Goal: Check status: Check status

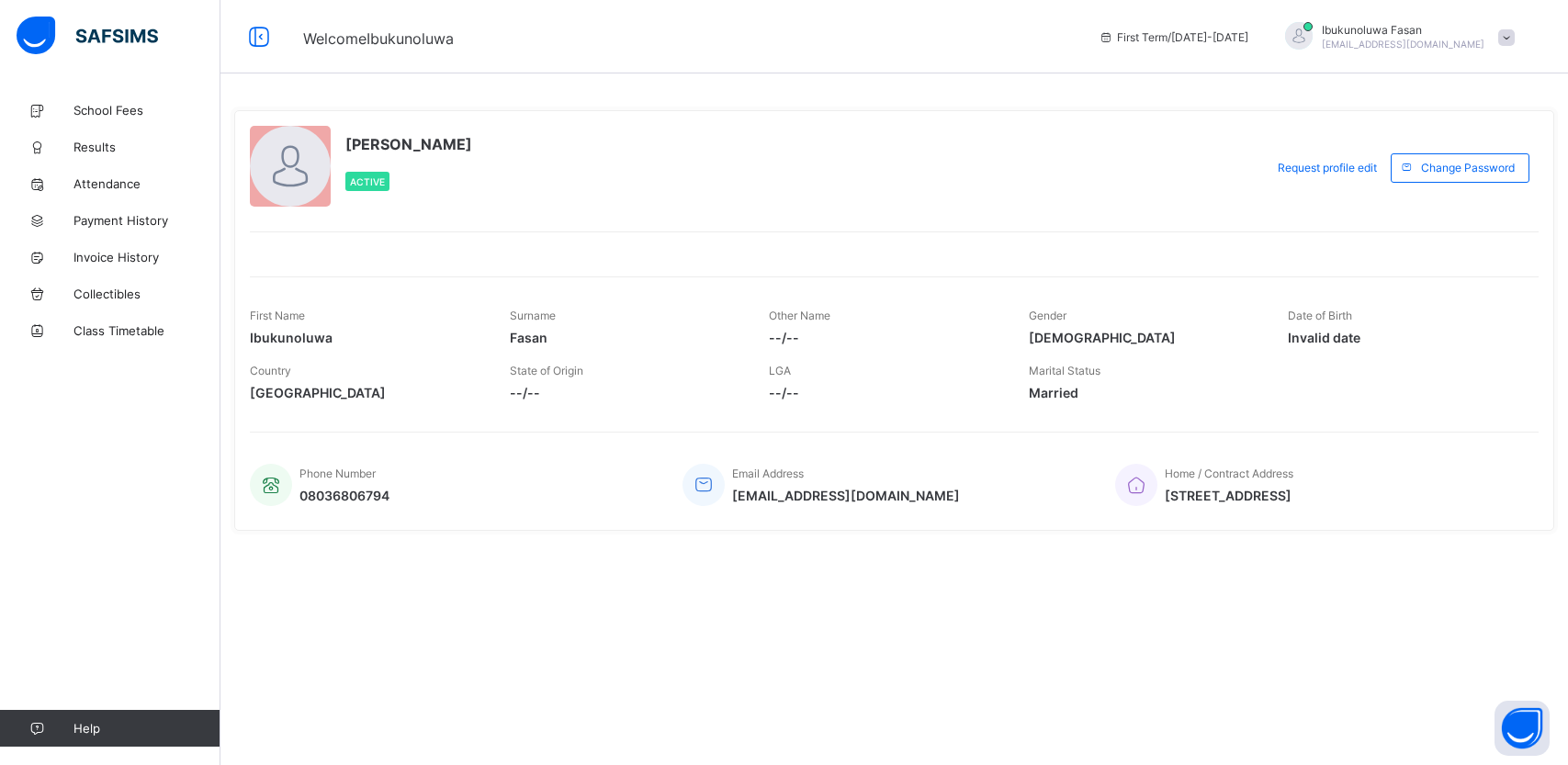
click at [110, 148] on span "Results" at bounding box center [147, 147] width 147 height 15
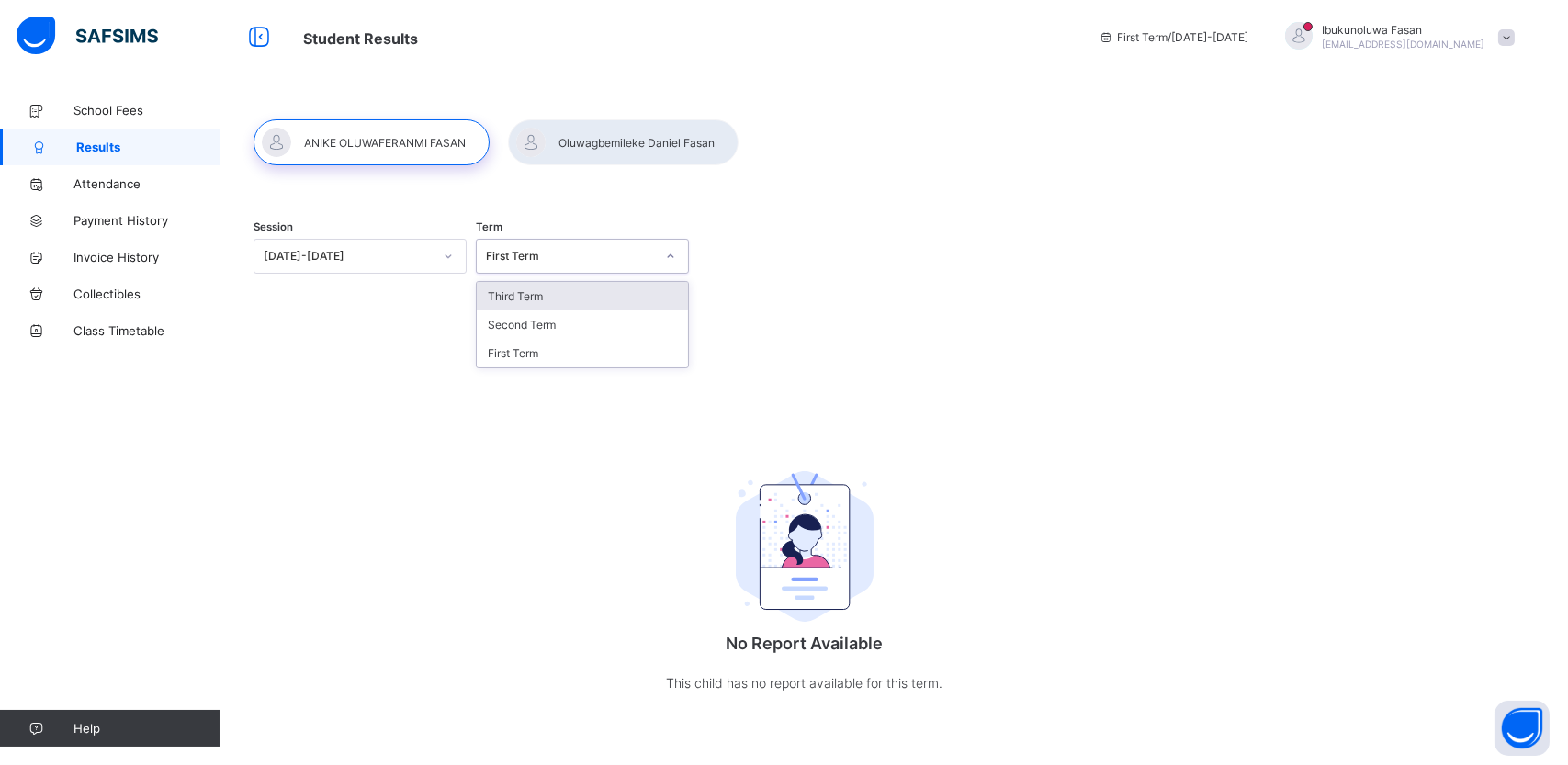
click at [567, 258] on div "First Term" at bounding box center [571, 257] width 169 height 14
click at [563, 302] on div "Third Term" at bounding box center [582, 296] width 212 height 28
click at [587, 136] on div at bounding box center [623, 142] width 230 height 46
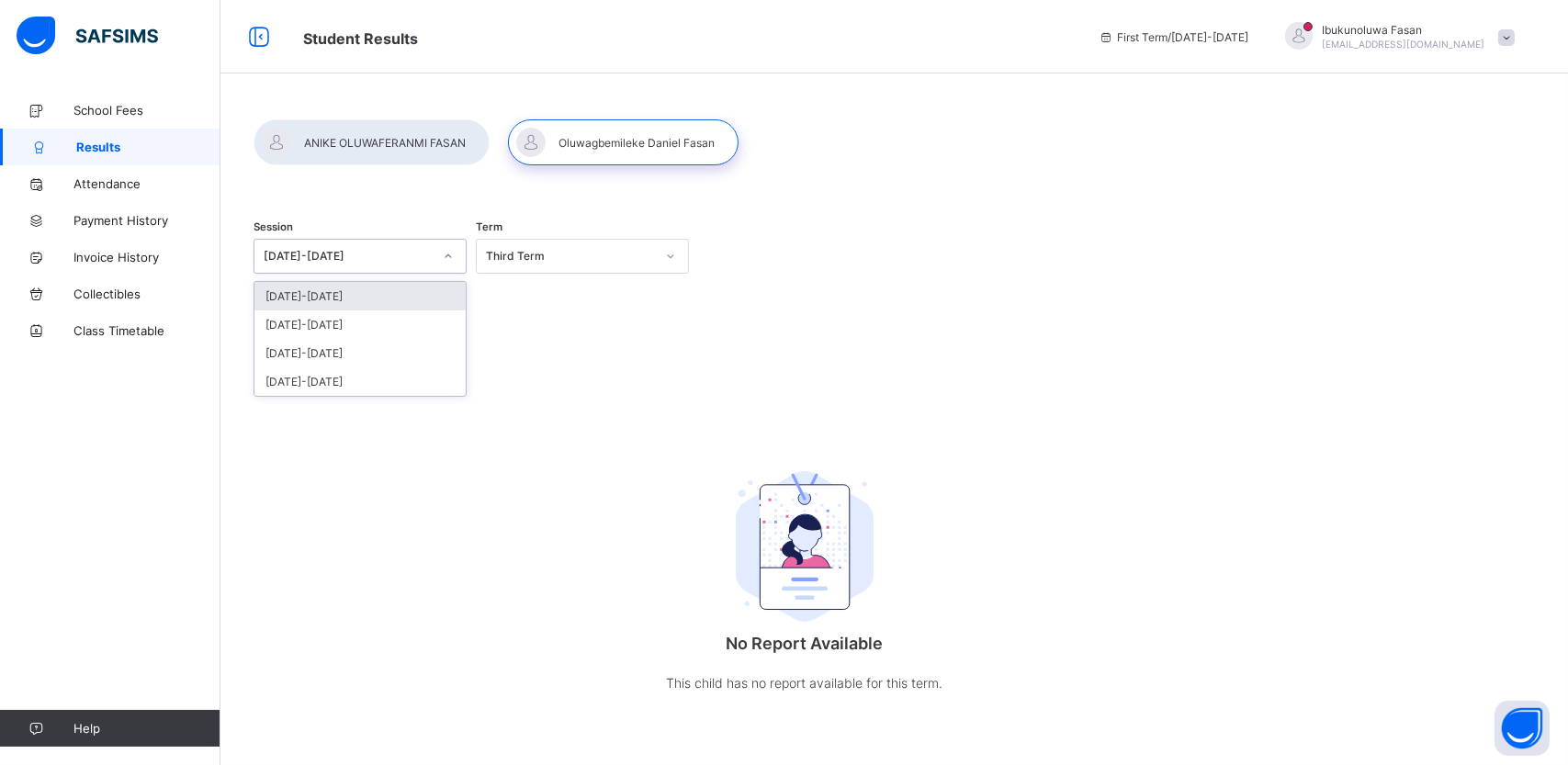
click at [436, 260] on div at bounding box center [448, 256] width 31 height 29
click at [585, 141] on div at bounding box center [623, 142] width 230 height 46
click at [130, 109] on span "School Fees" at bounding box center [147, 110] width 147 height 15
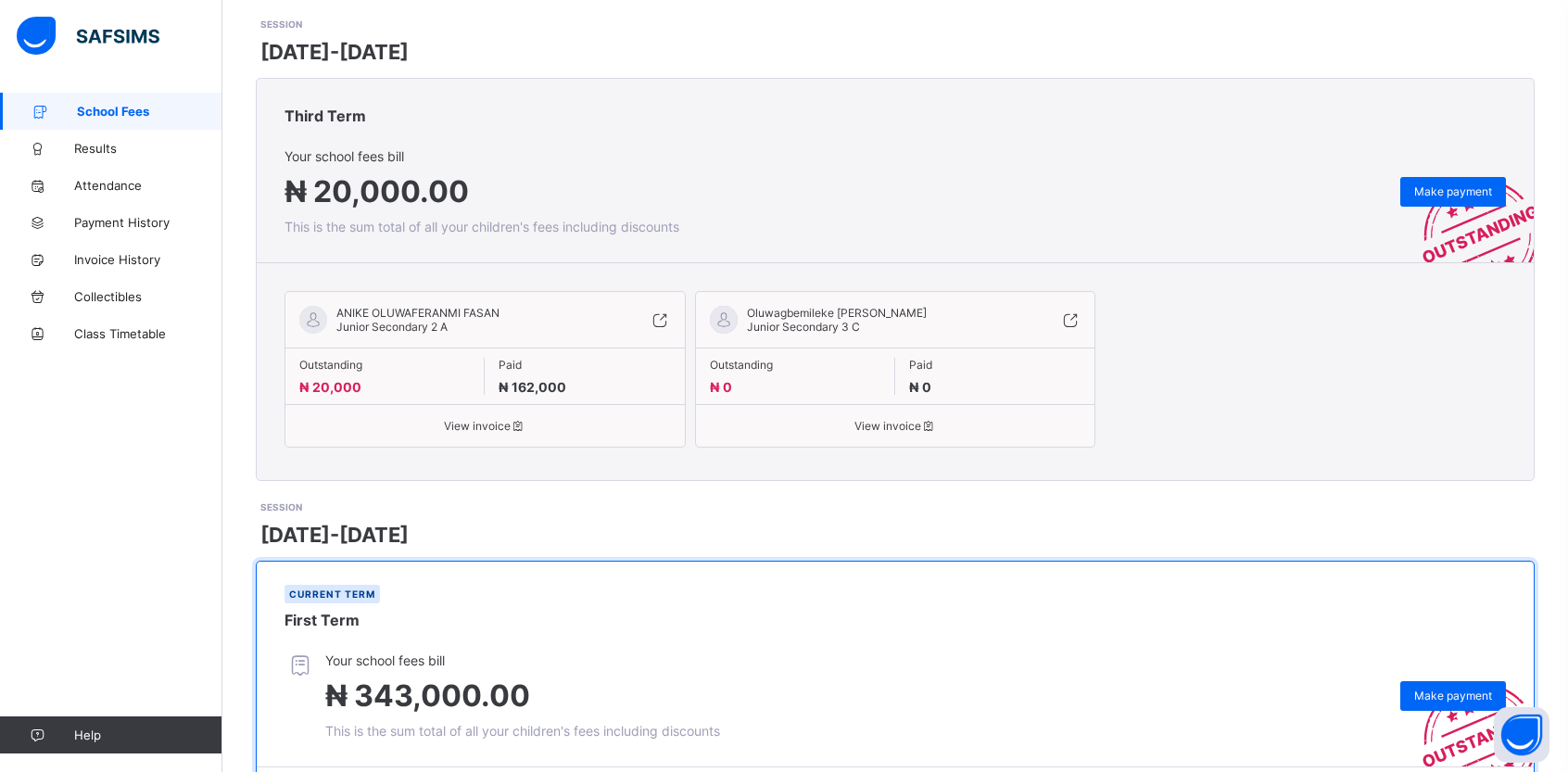
scroll to position [261, 0]
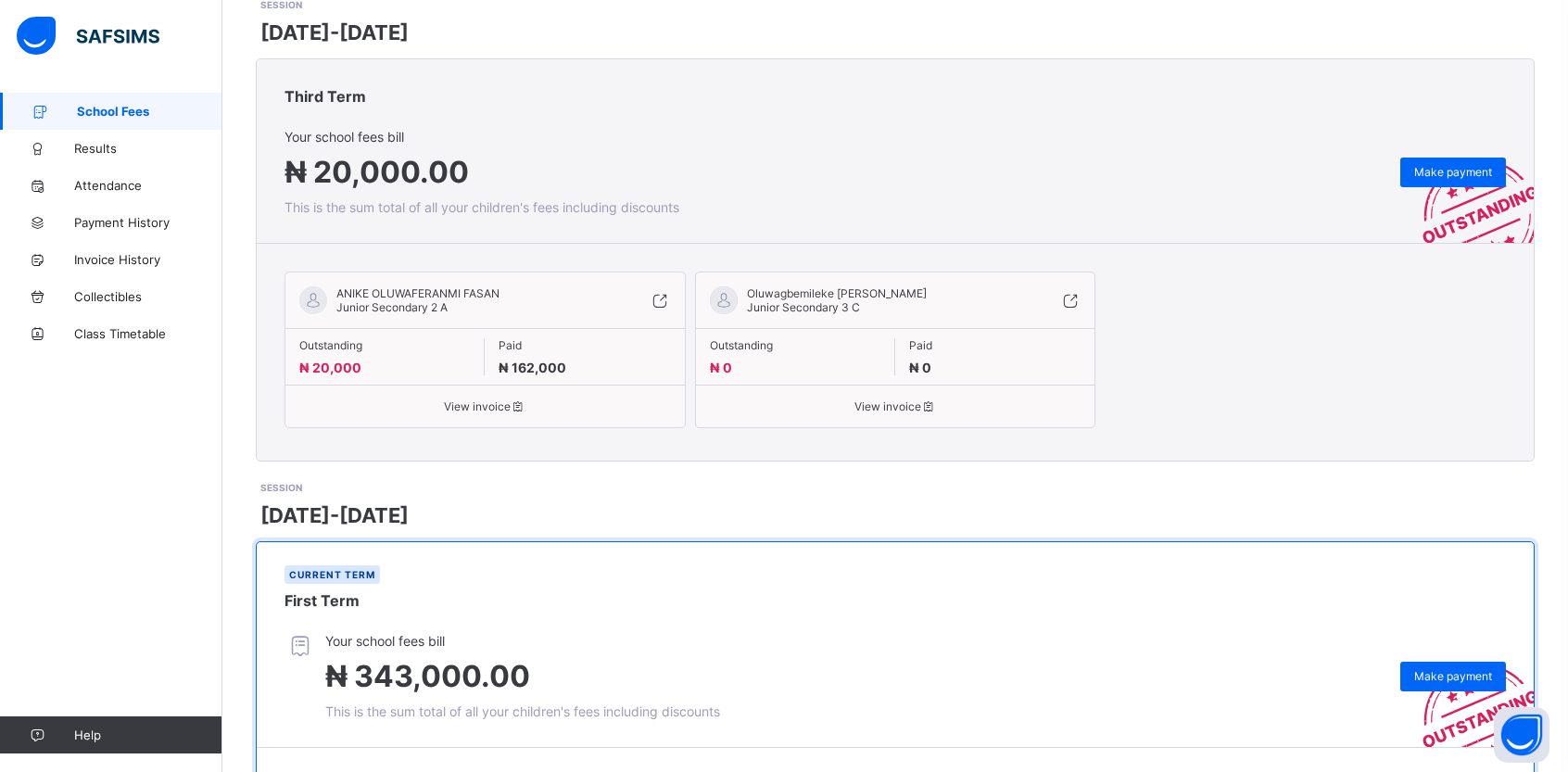
click at [1342, 368] on div "ANIKE OLUWAFERANMI FASAN Junior Secondary 2 A Outstanding ₦ 20,000 Paid ₦ 162,0…" at bounding box center [895, 351] width 1222 height 179
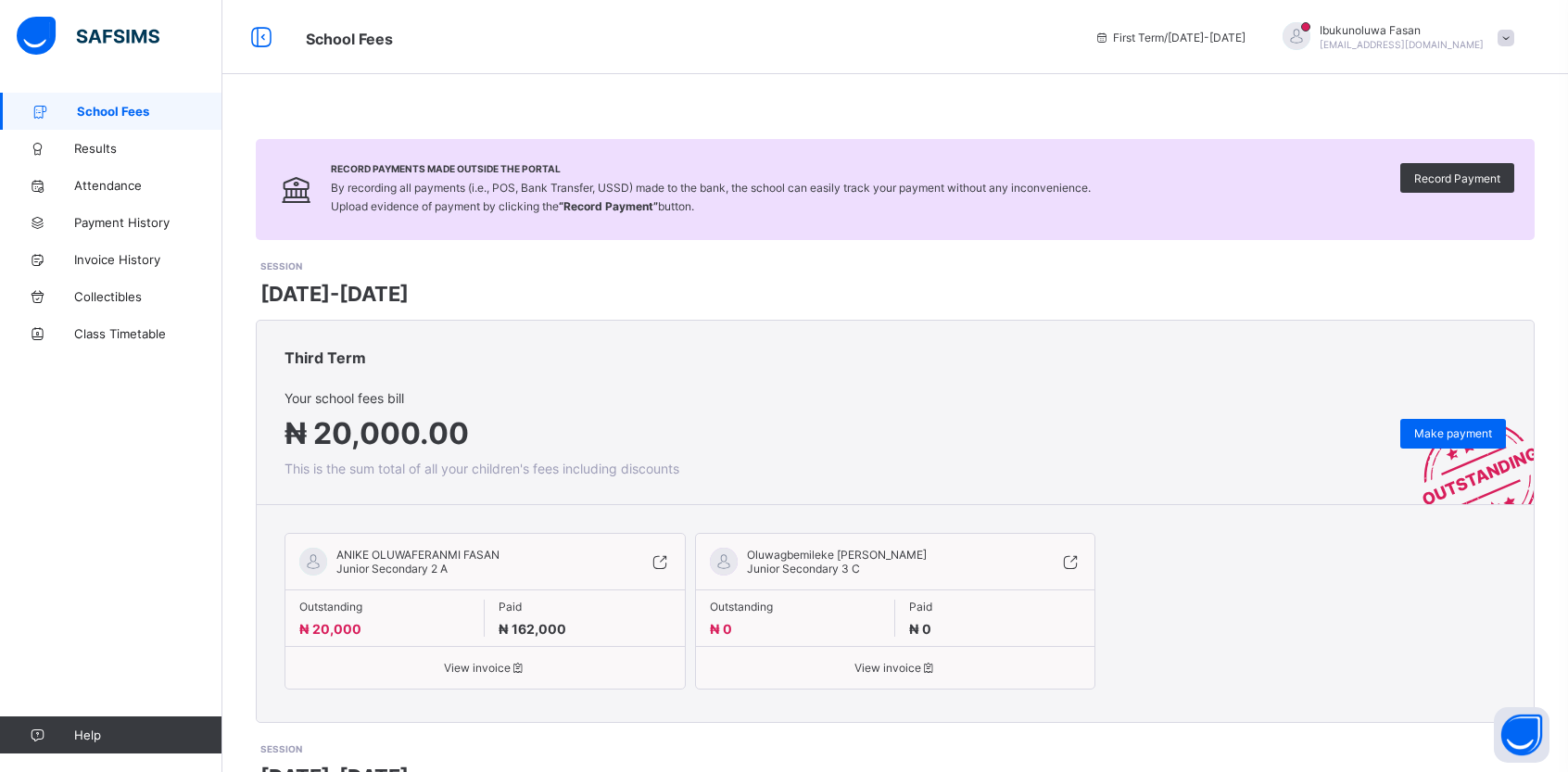
scroll to position [500, 0]
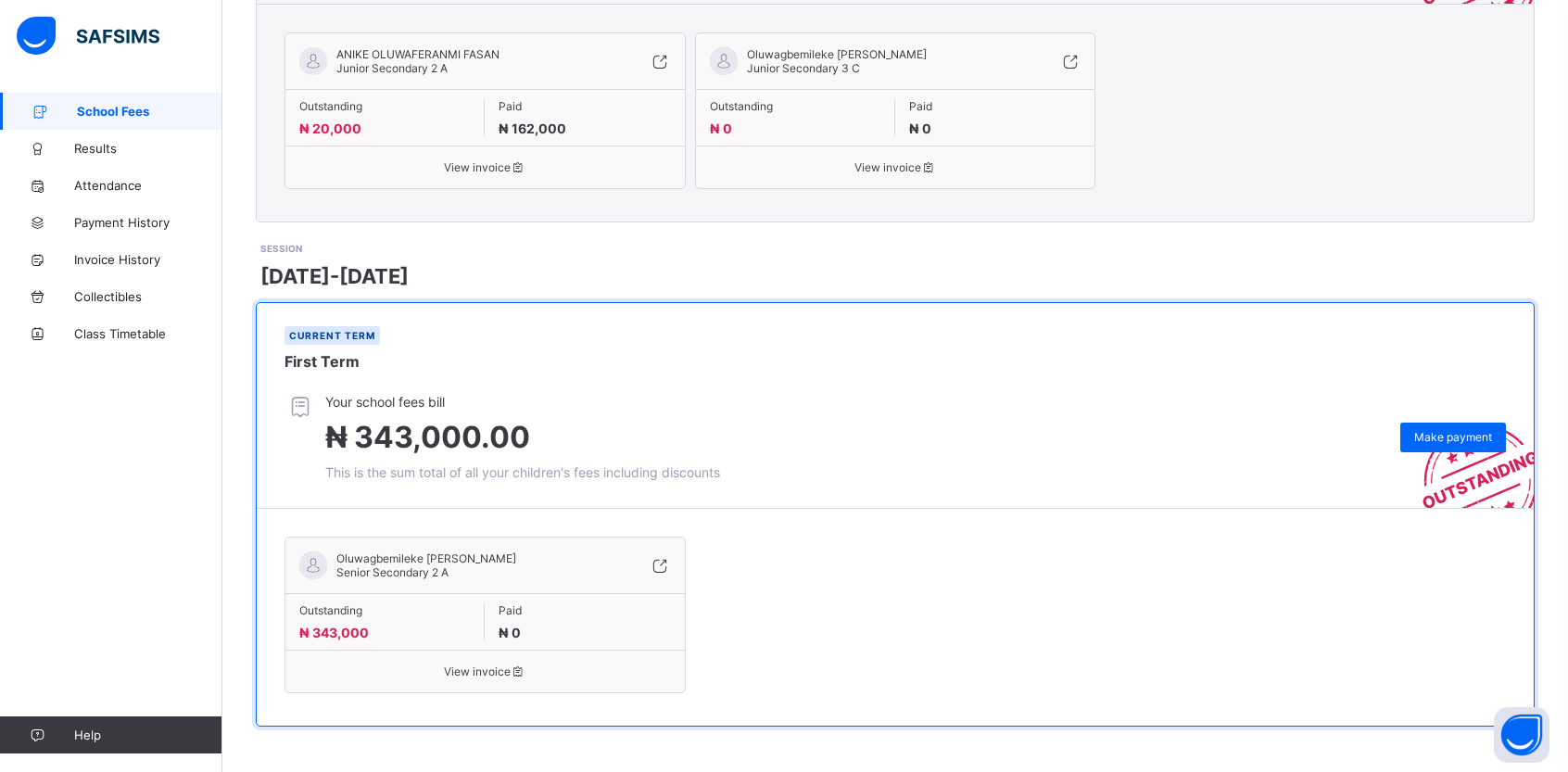
click at [494, 673] on span "View invoice" at bounding box center [485, 671] width 372 height 14
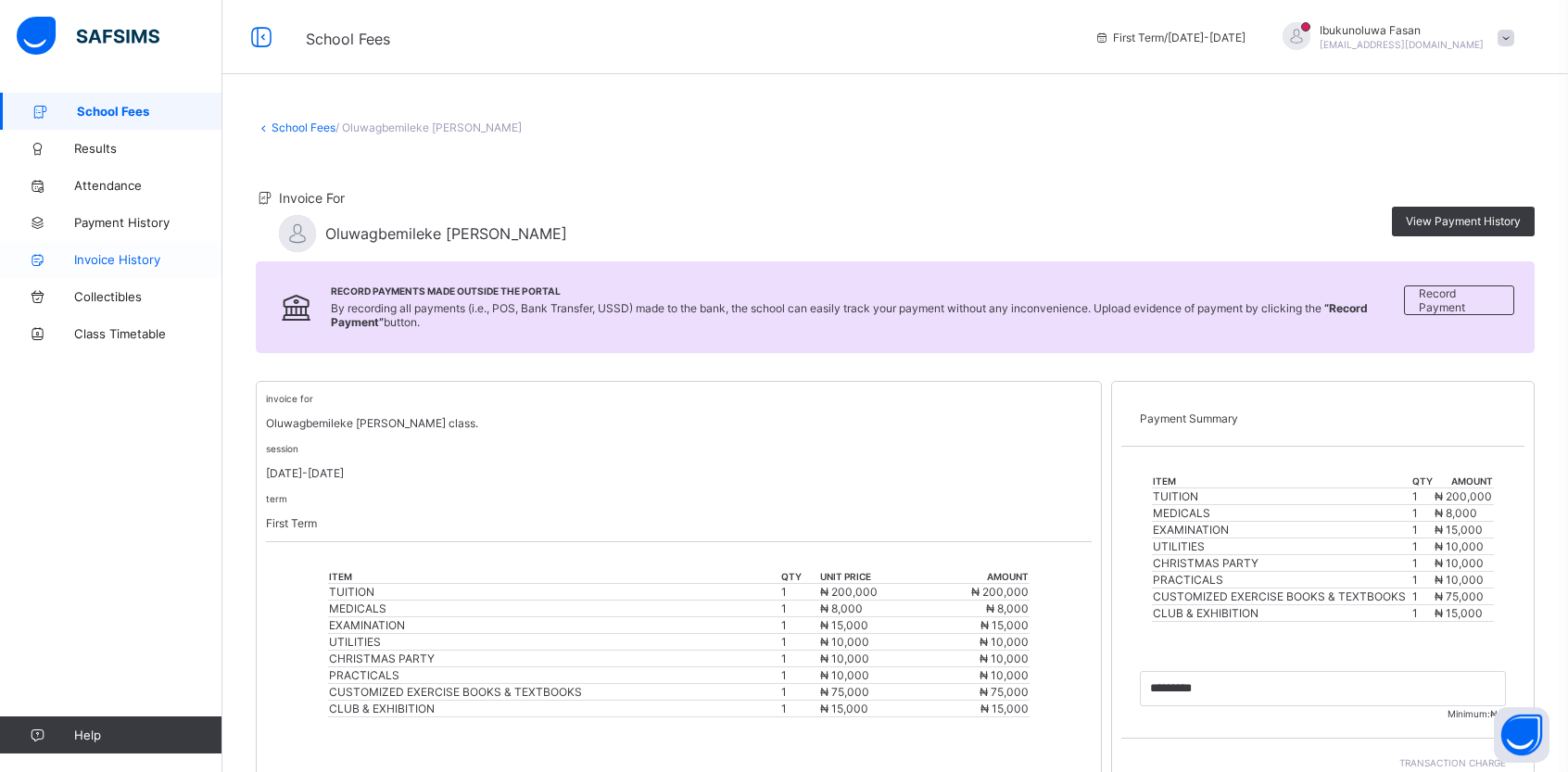
click at [138, 257] on span "Invoice History" at bounding box center [148, 260] width 148 height 15
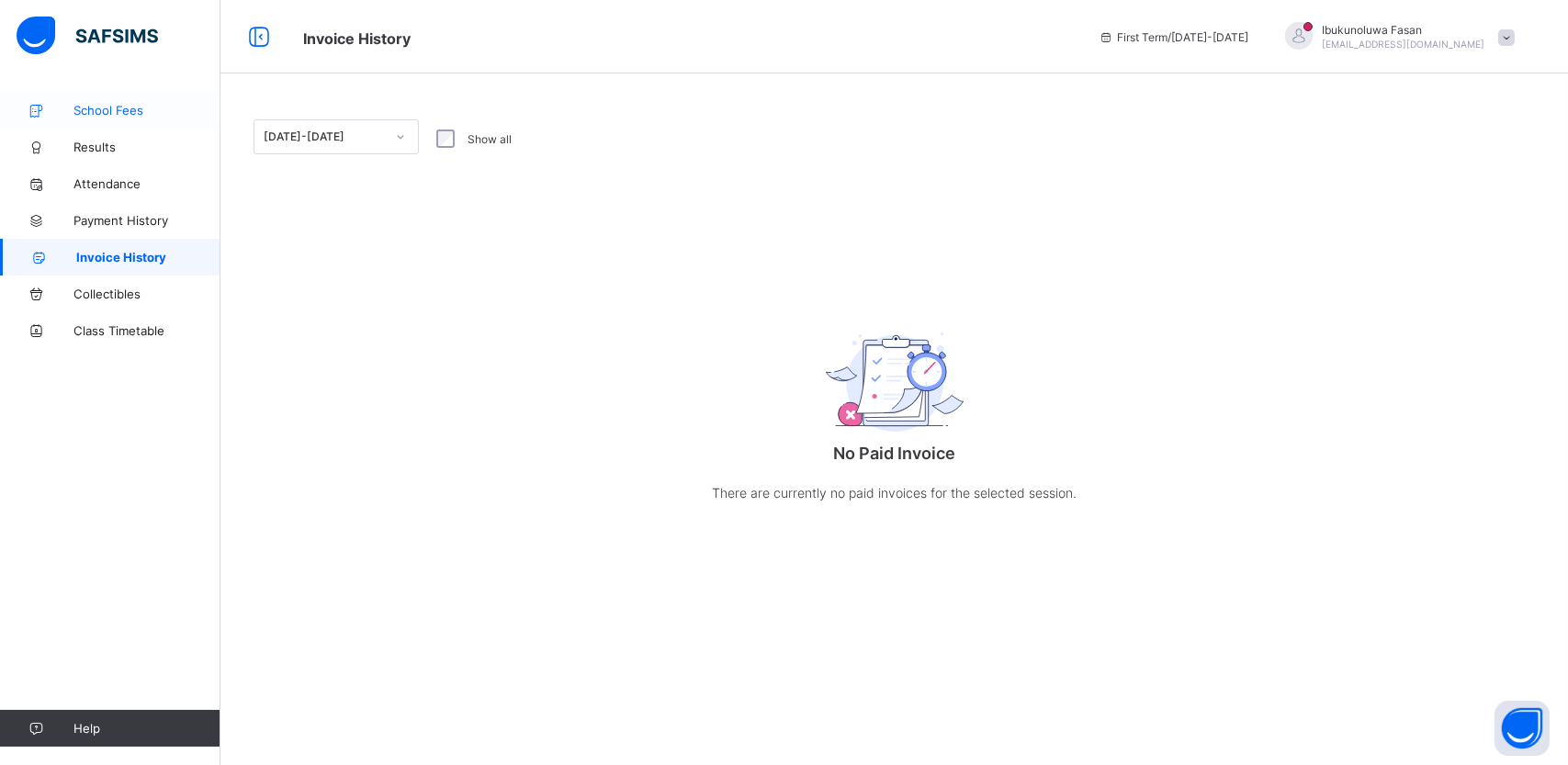
click at [111, 117] on span "School Fees" at bounding box center [147, 110] width 147 height 15
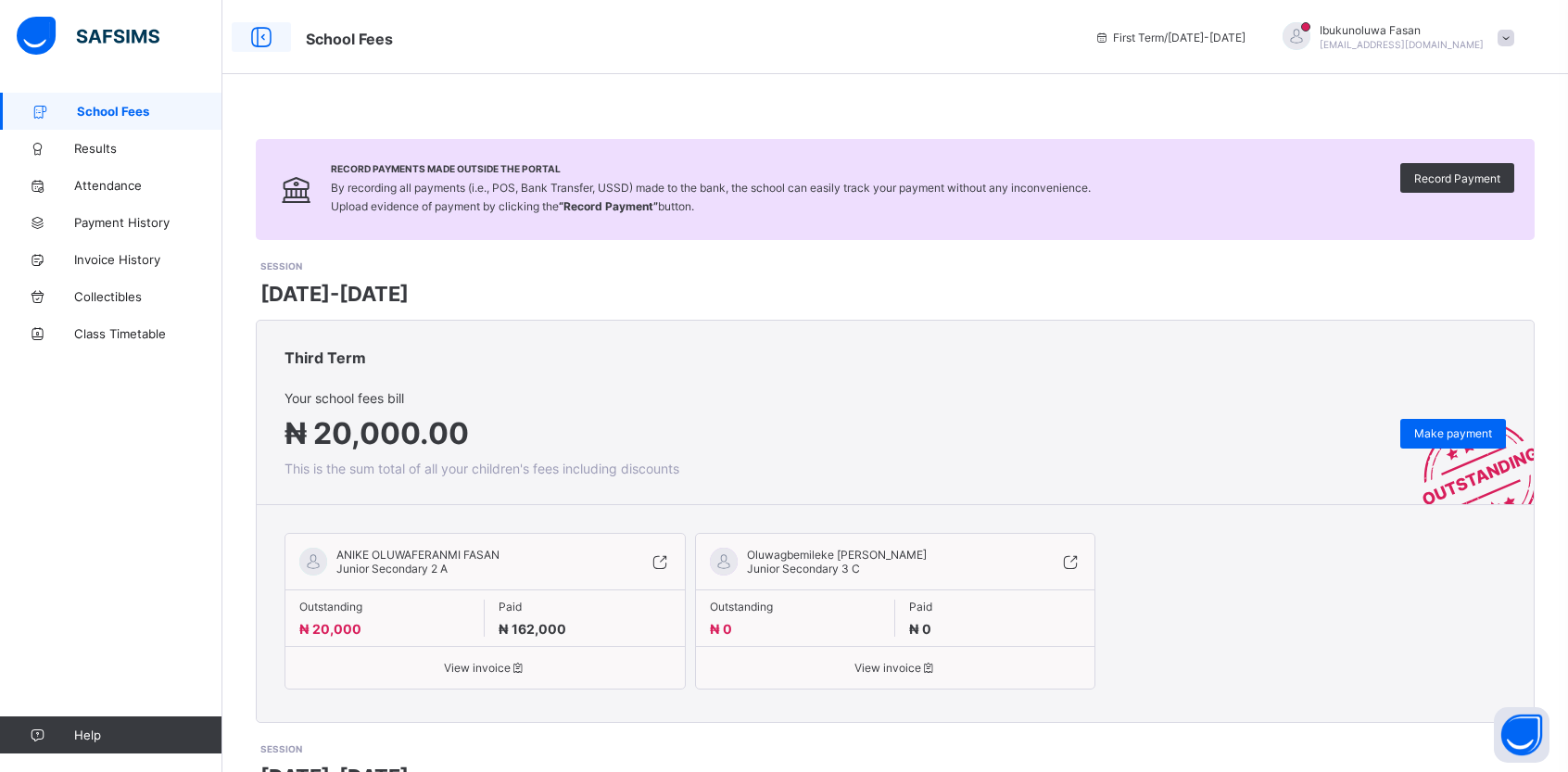
click at [258, 34] on icon at bounding box center [261, 37] width 31 height 27
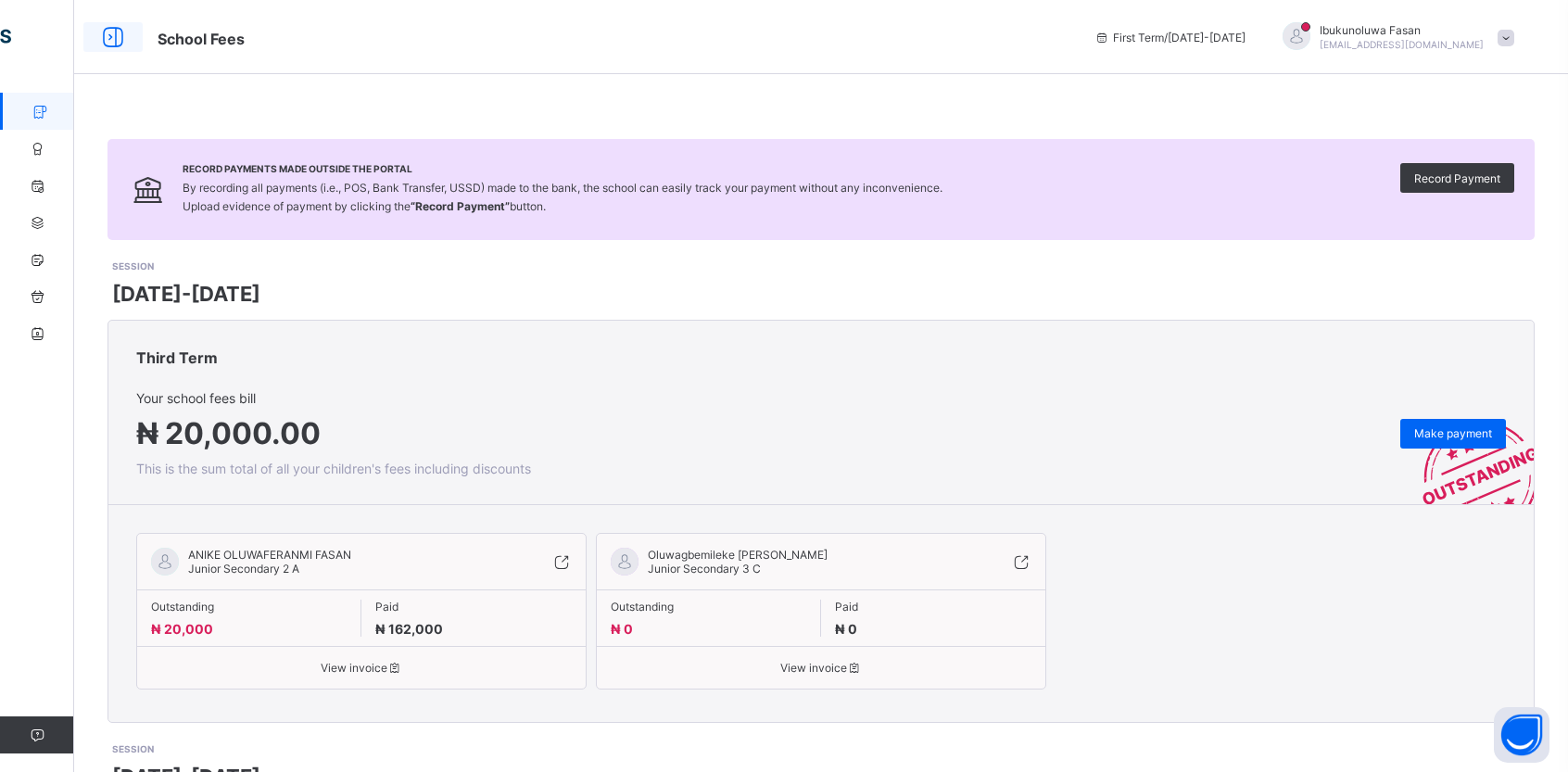
click at [108, 37] on icon at bounding box center [113, 37] width 31 height 27
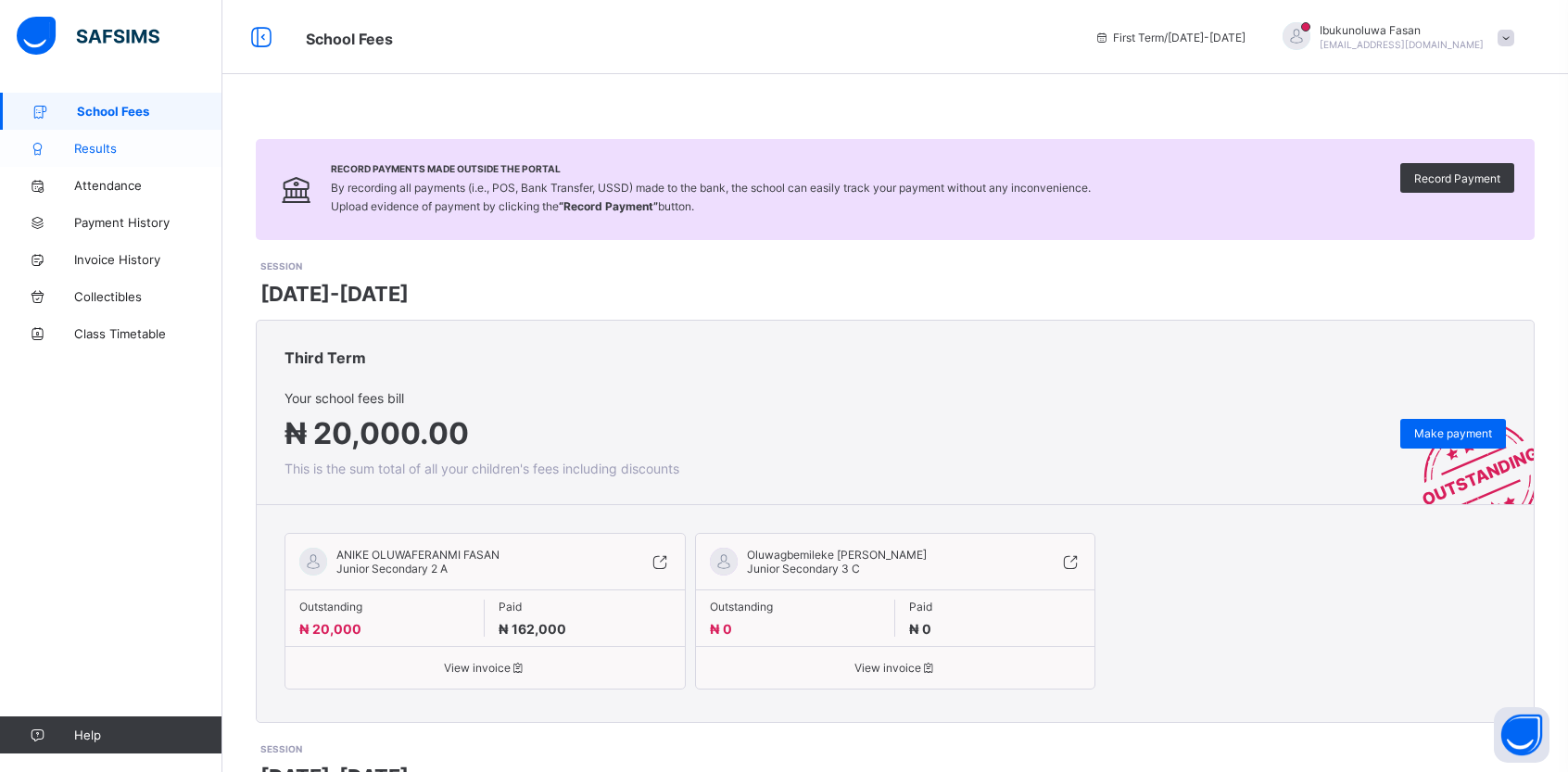
click at [116, 153] on span "Results" at bounding box center [148, 148] width 148 height 15
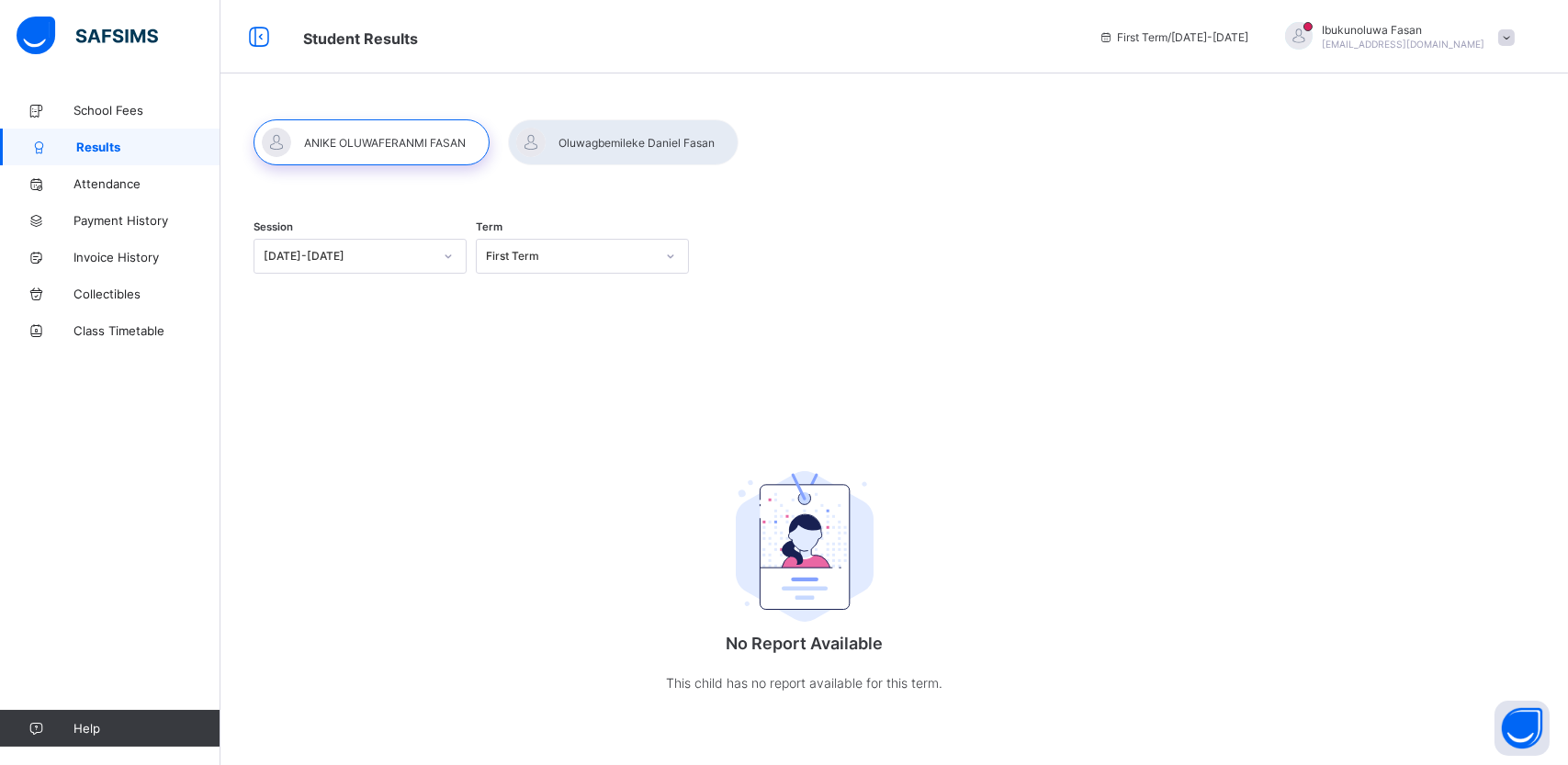
click at [584, 138] on div at bounding box center [623, 142] width 230 height 46
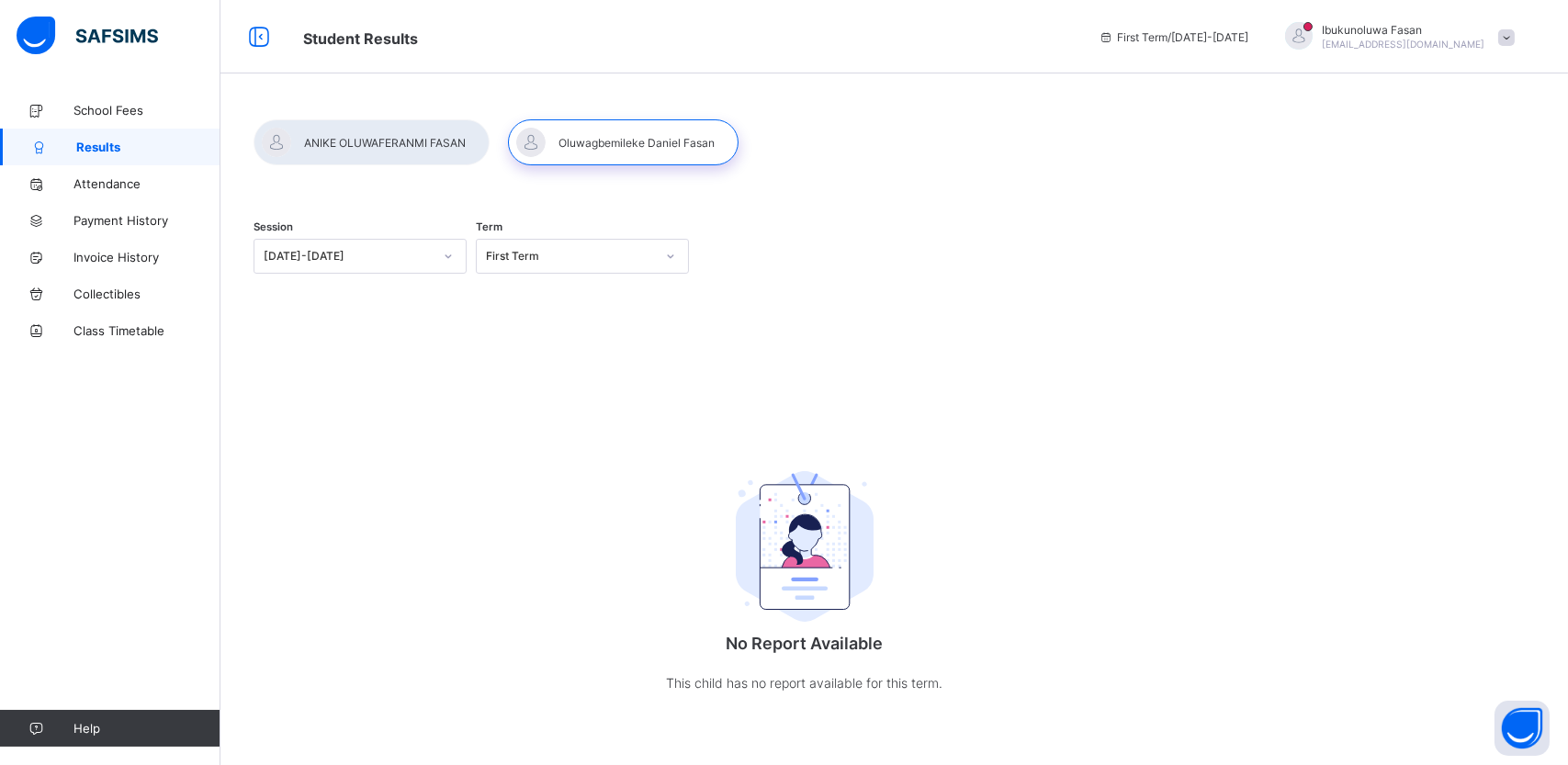
click at [614, 267] on div "First Term" at bounding box center [564, 256] width 176 height 25
click at [115, 215] on span "Payment History" at bounding box center [147, 221] width 147 height 15
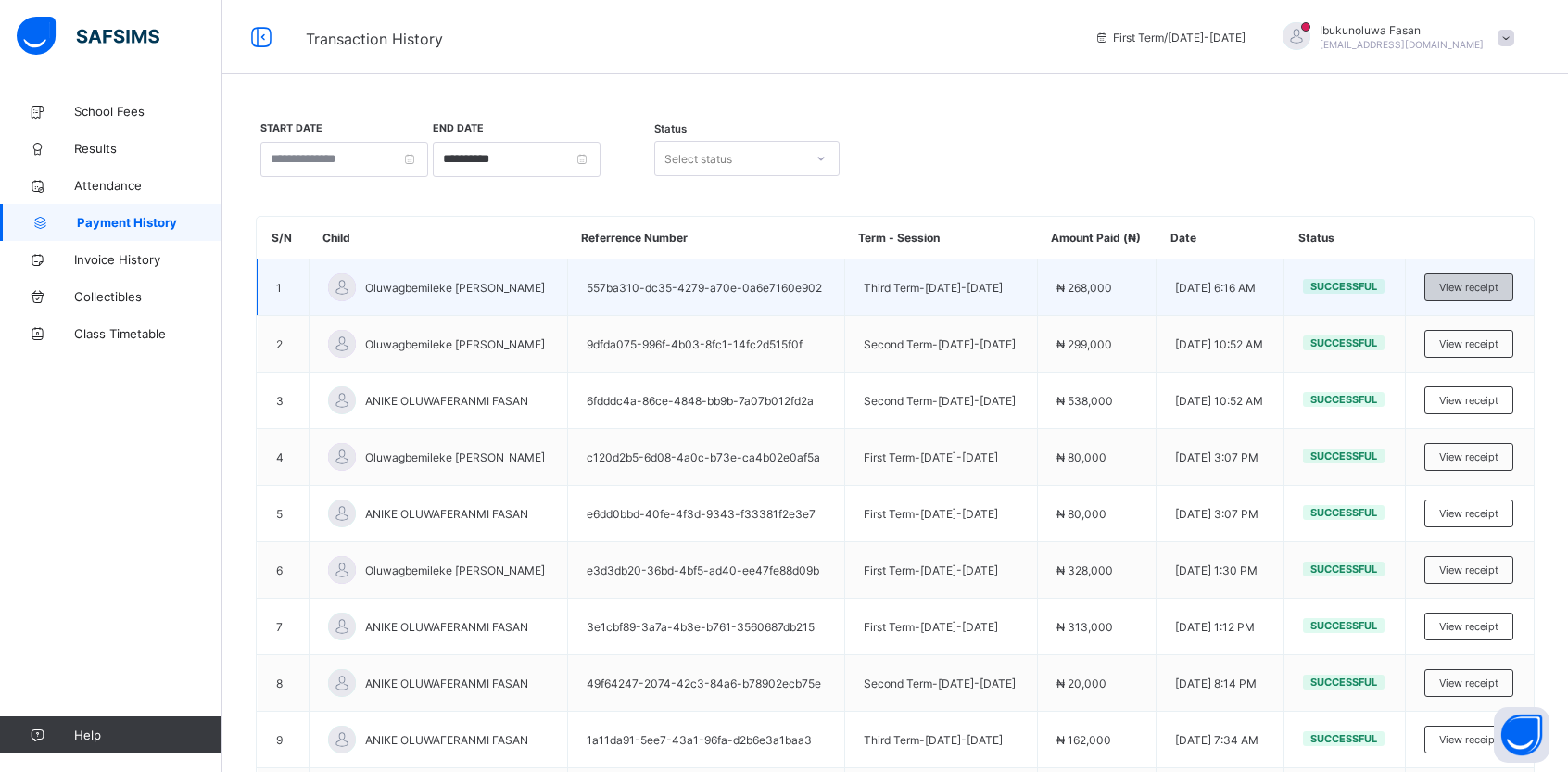
click at [1480, 290] on span "View receipt" at bounding box center [1468, 288] width 59 height 13
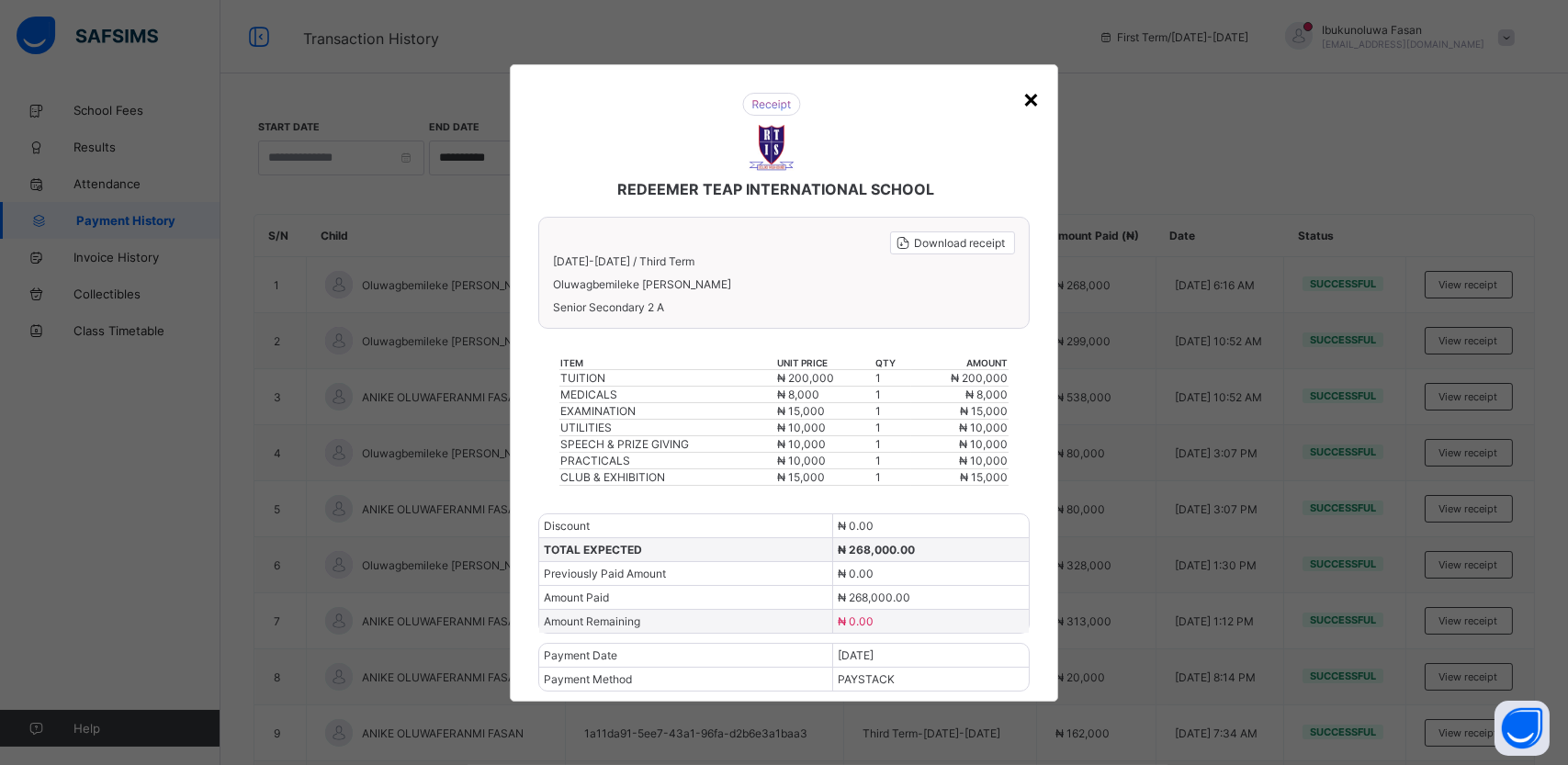
click at [1031, 108] on div "×" at bounding box center [1031, 98] width 18 height 31
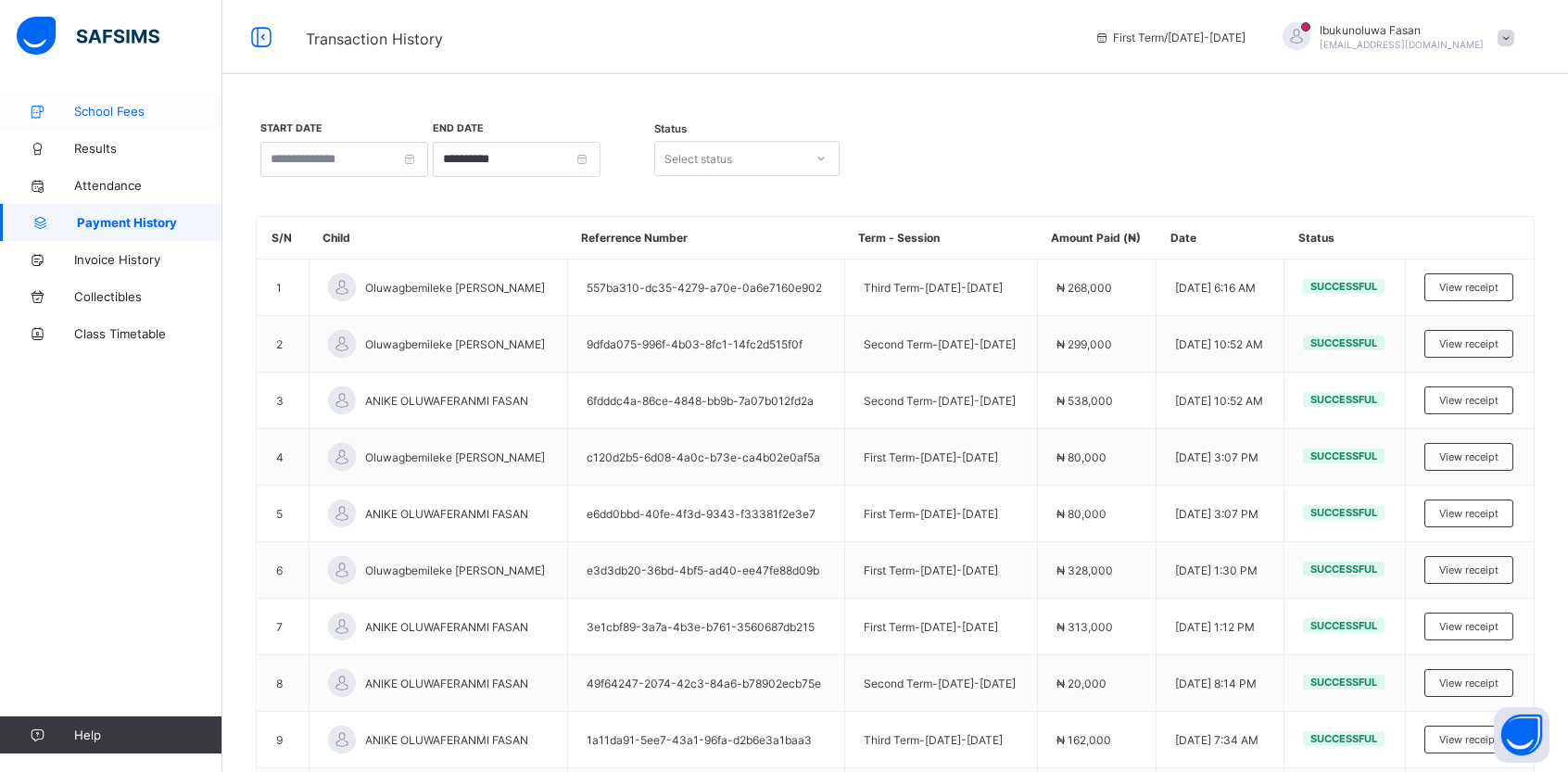
click at [121, 117] on span "School Fees" at bounding box center [148, 111] width 148 height 15
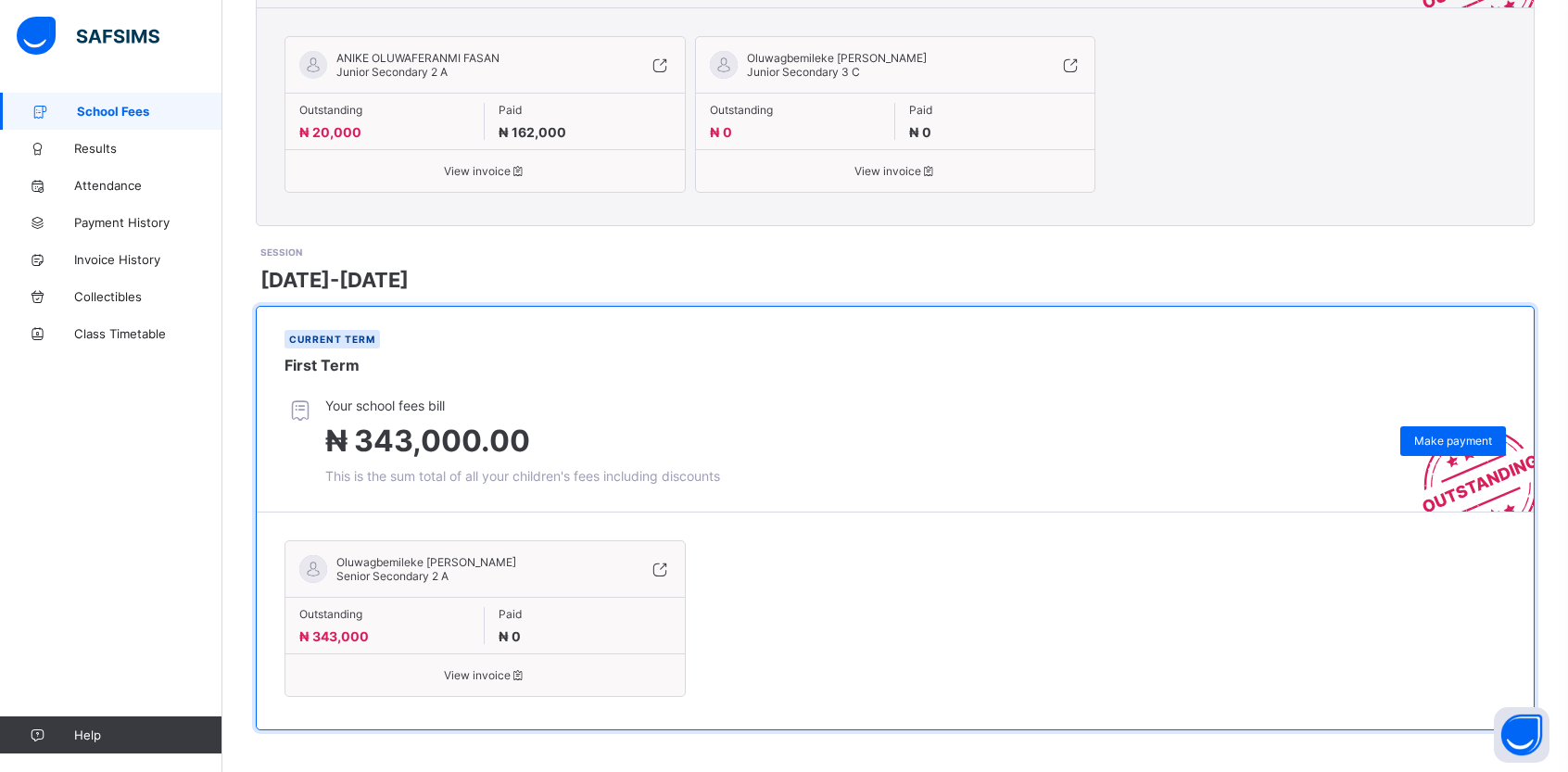
scroll to position [500, 0]
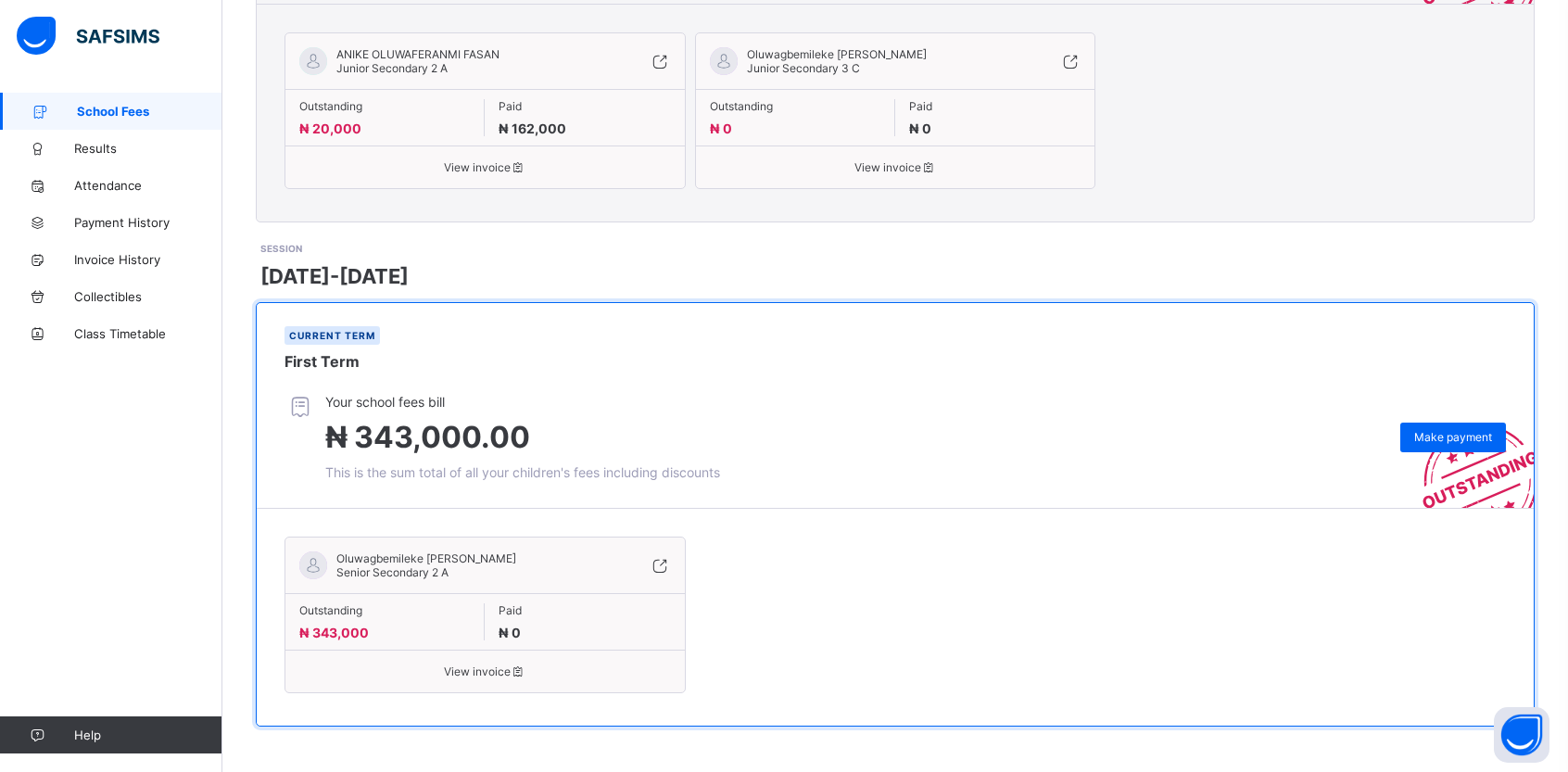
click at [477, 669] on span "View invoice" at bounding box center [485, 671] width 372 height 14
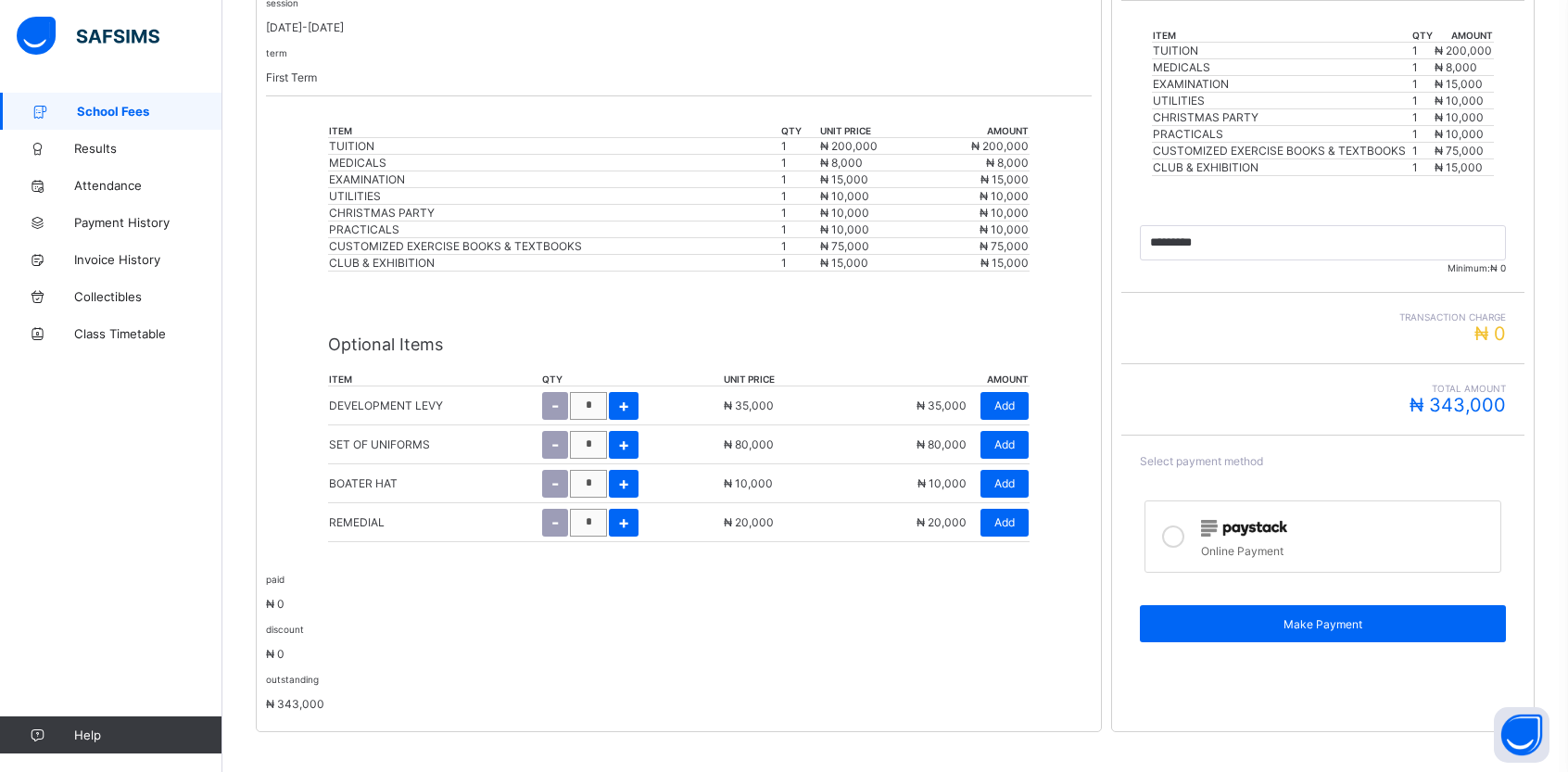
scroll to position [452, 0]
